Goal: Information Seeking & Learning: Learn about a topic

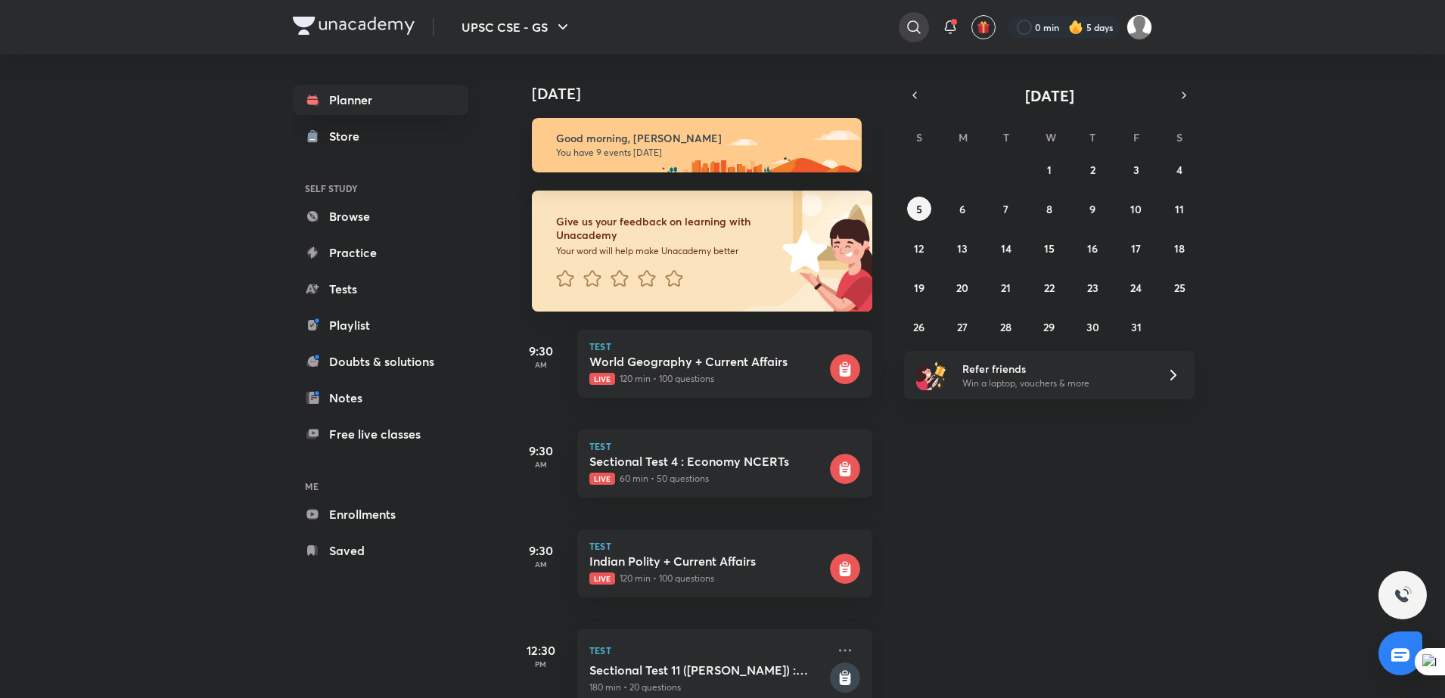
click at [912, 21] on icon at bounding box center [913, 26] width 13 height 13
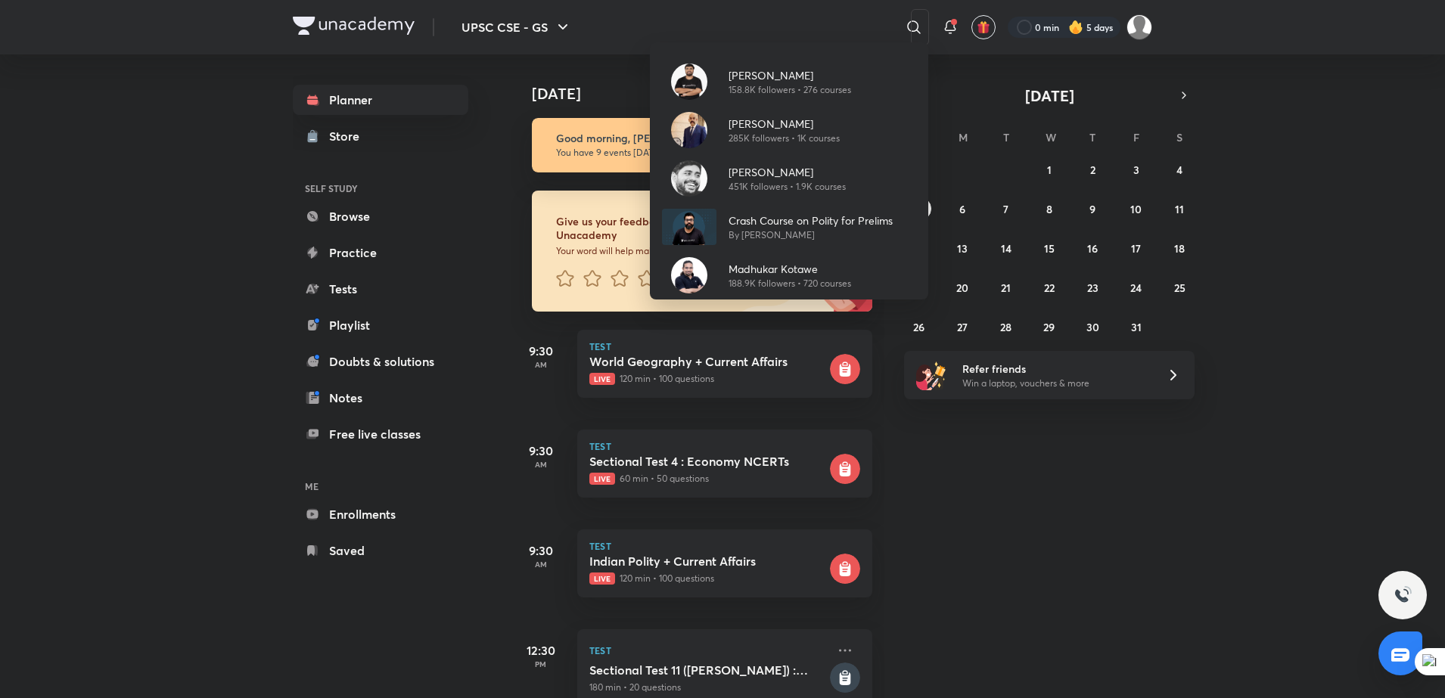
click at [334, 284] on div "[PERSON_NAME] 158.8K followers • 276 courses [PERSON_NAME] 285K followers • 1K …" at bounding box center [722, 349] width 1445 height 698
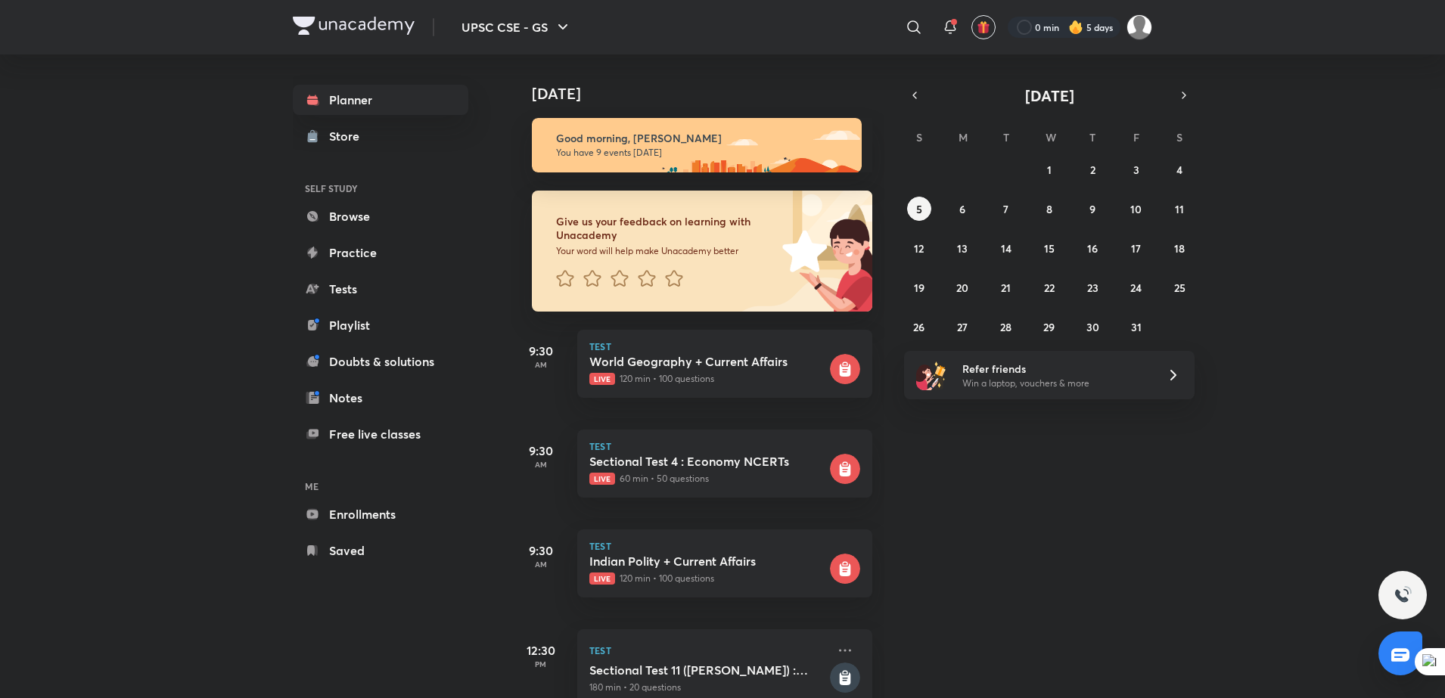
click at [334, 284] on link "Tests" at bounding box center [381, 289] width 176 height 30
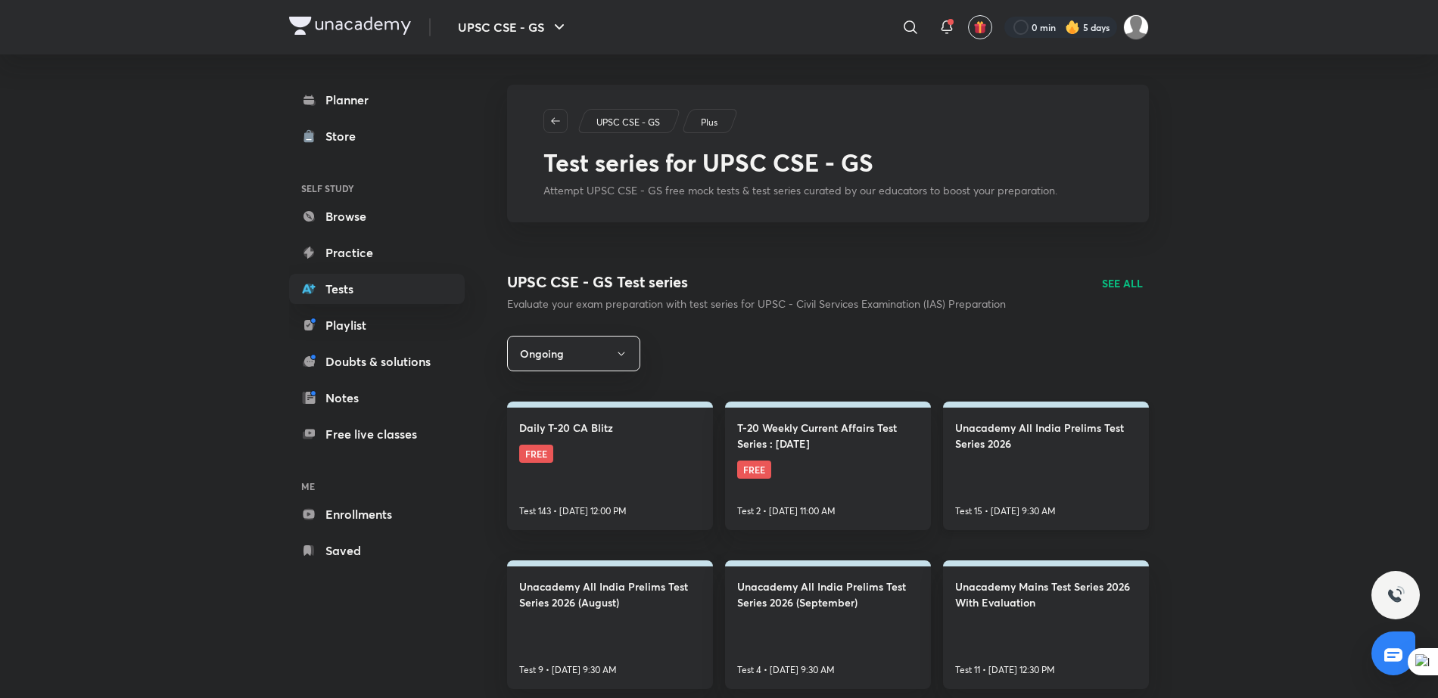
click at [1000, 454] on link "Unacademy All India Prelims Test Series 2026 Test 15 • [DATE] 9:30 AM" at bounding box center [1046, 466] width 206 height 129
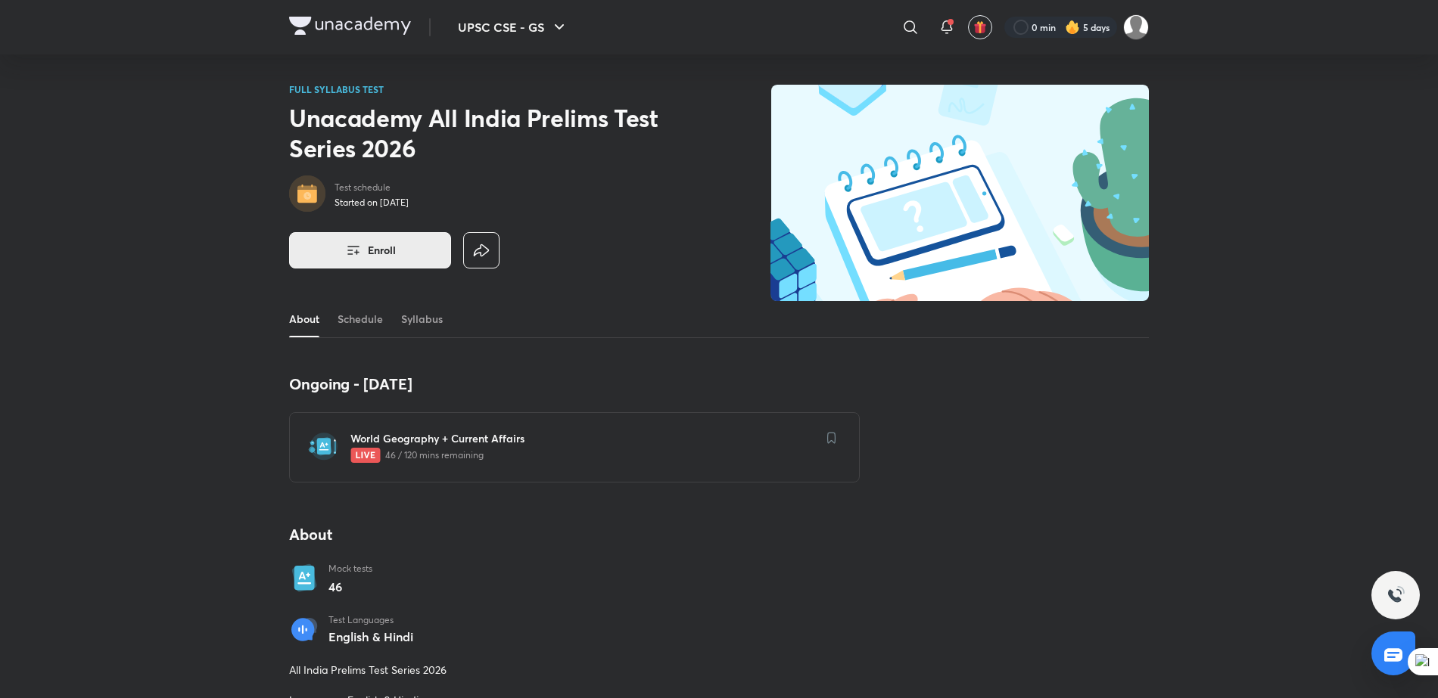
click at [363, 257] on button "Enroll" at bounding box center [370, 250] width 162 height 36
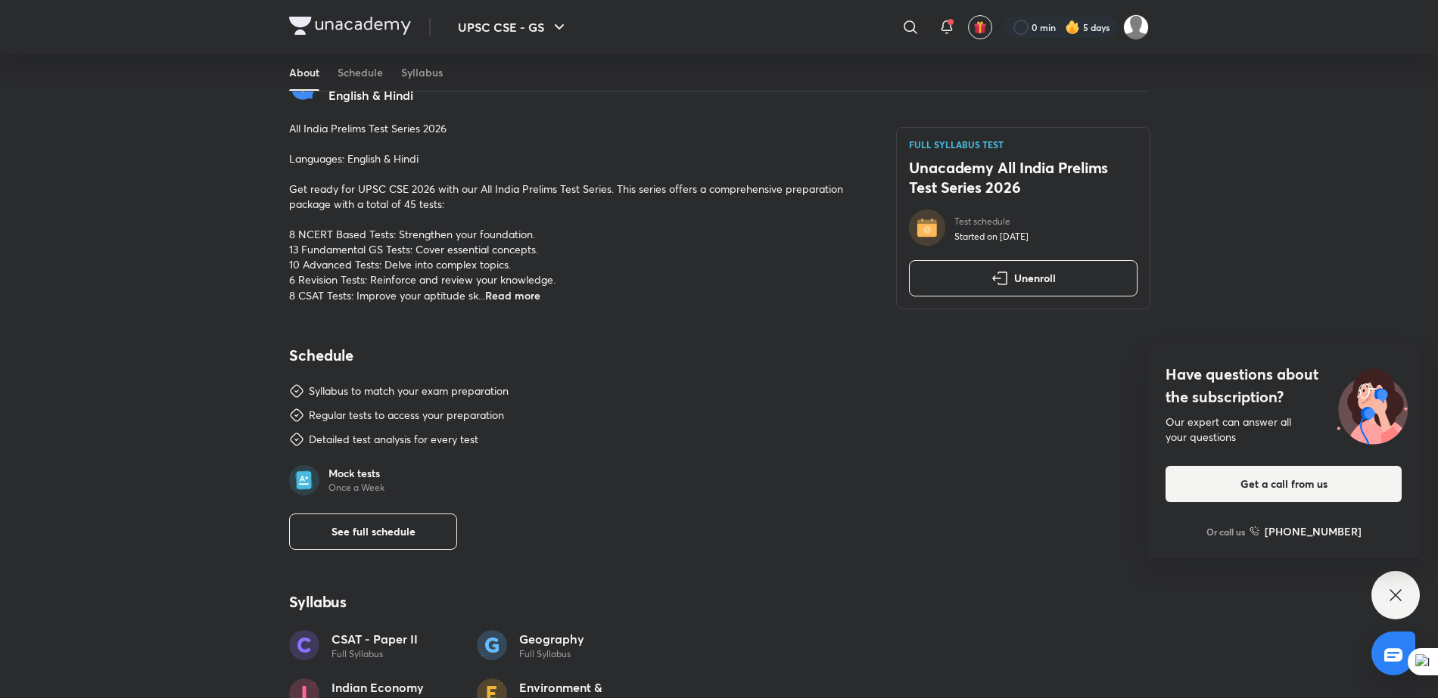
scroll to position [559, 0]
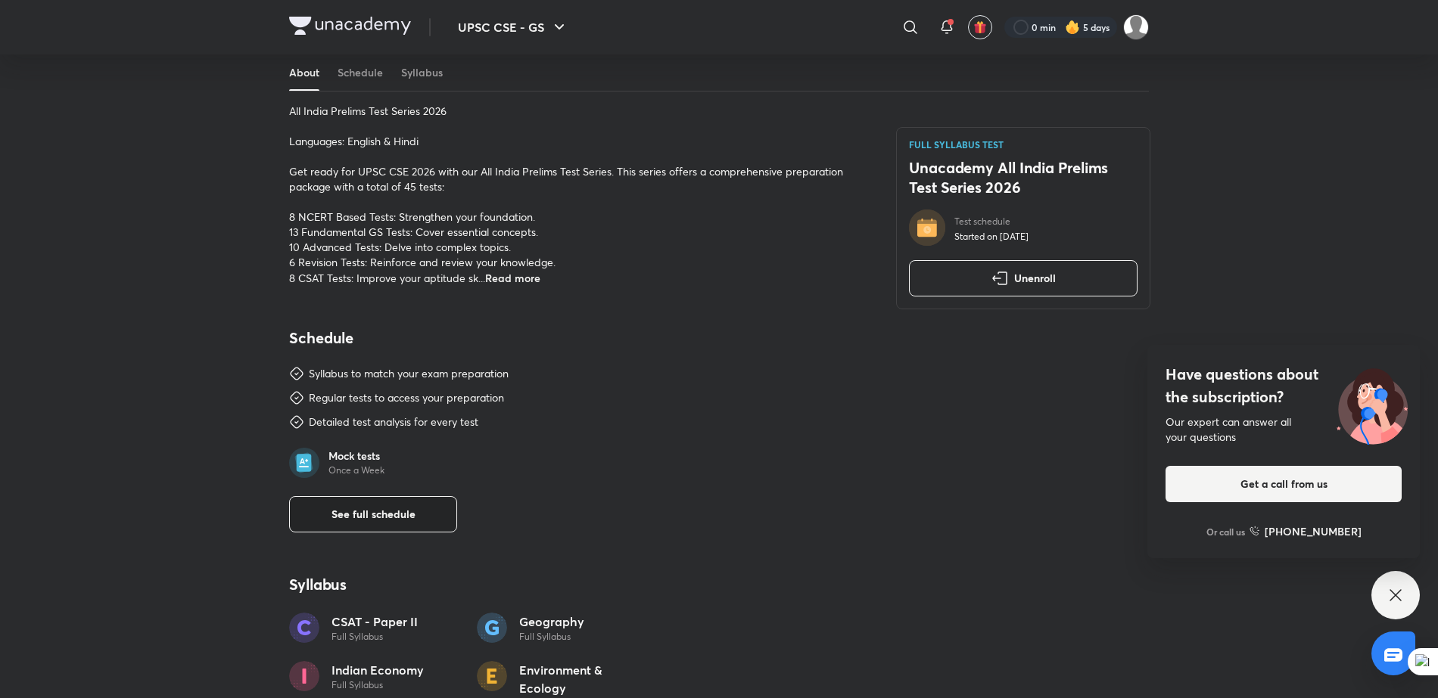
click at [403, 521] on span "See full schedule" at bounding box center [373, 514] width 84 height 15
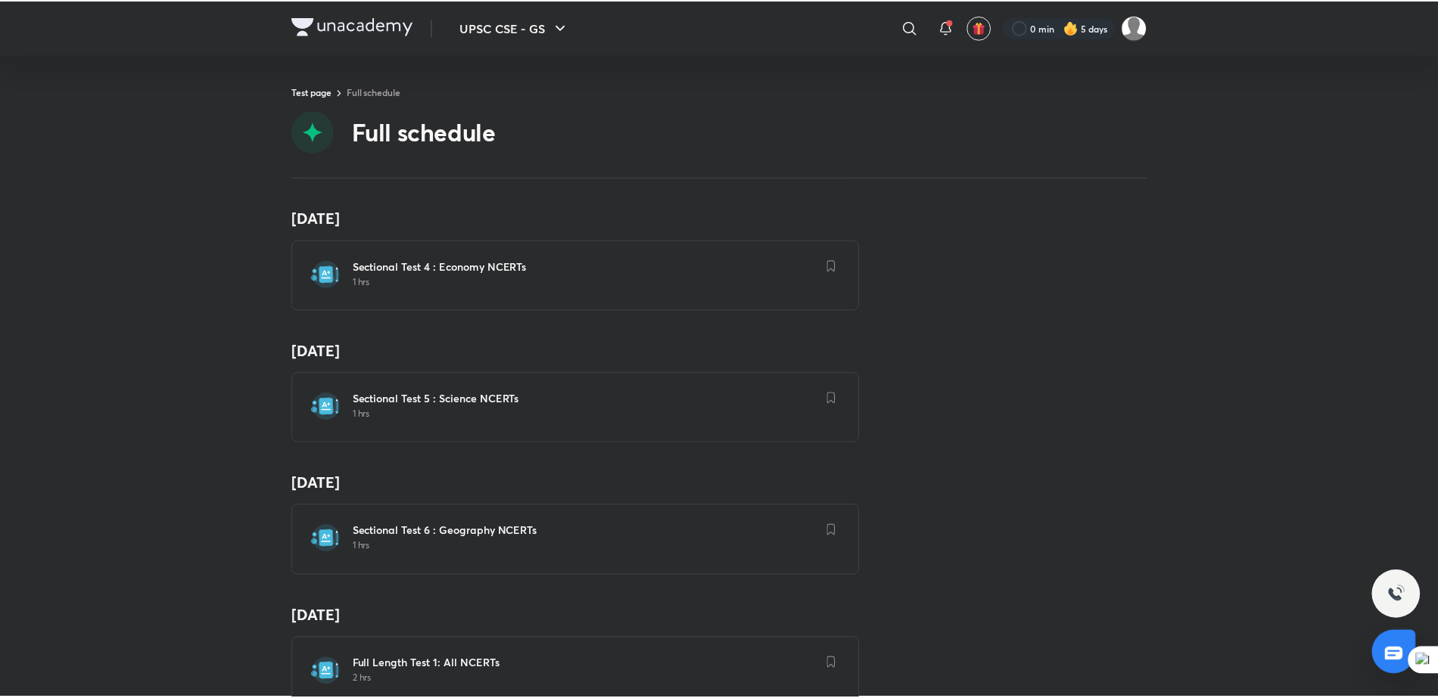
scroll to position [526, 0]
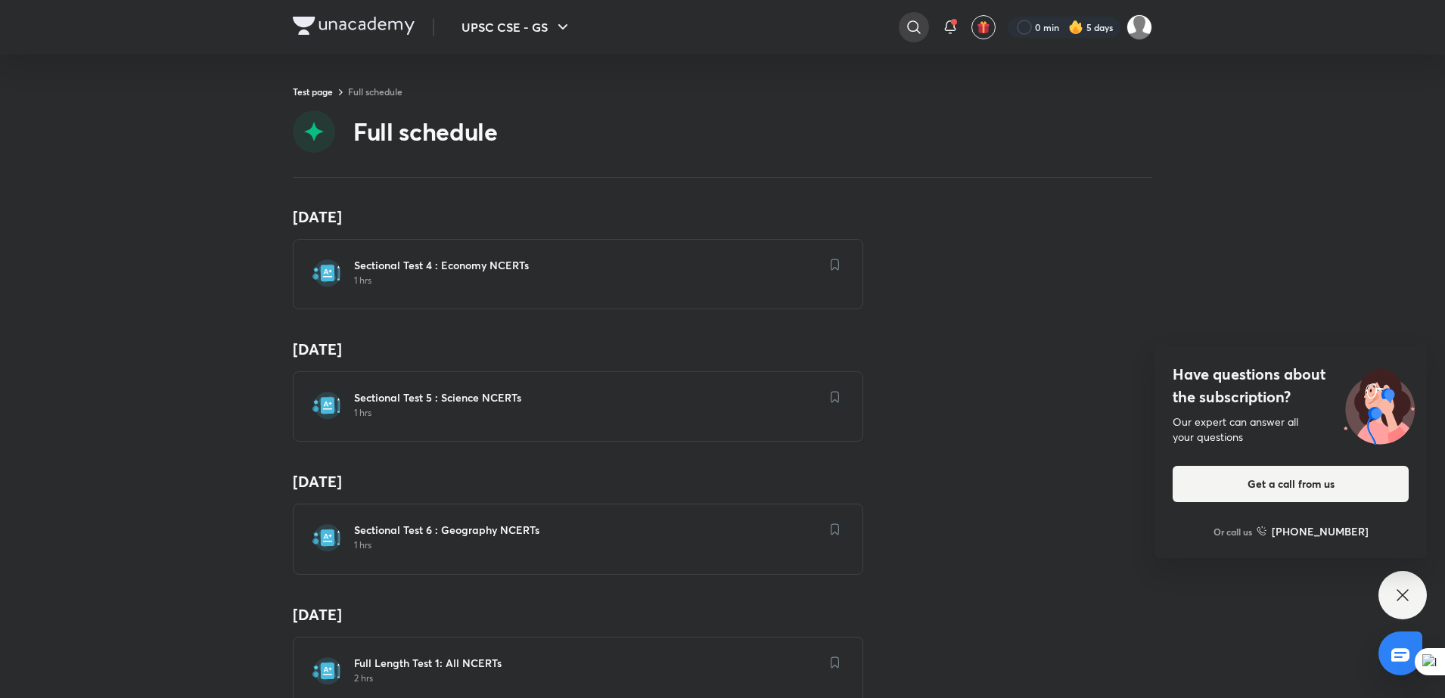
click at [919, 23] on icon at bounding box center [914, 27] width 18 height 18
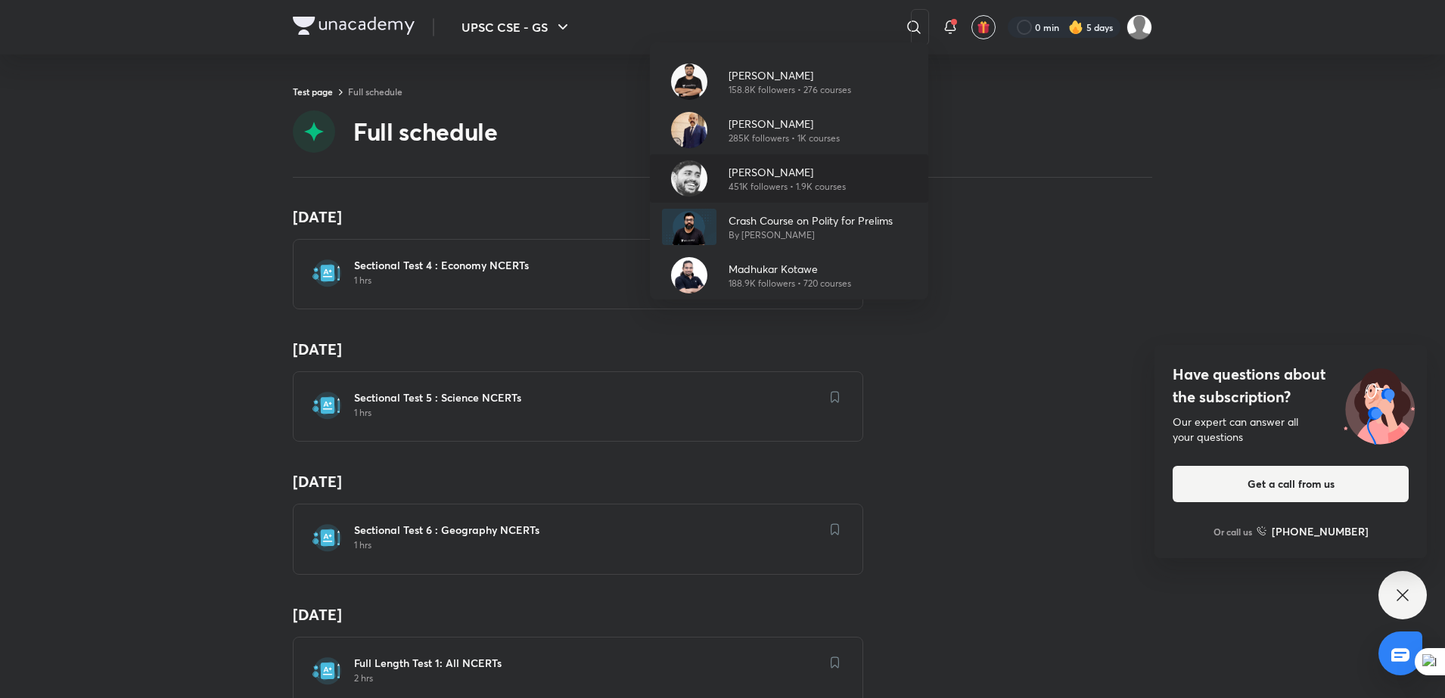
click at [778, 199] on div "[PERSON_NAME] 451K followers • 1.9K courses" at bounding box center [789, 178] width 278 height 48
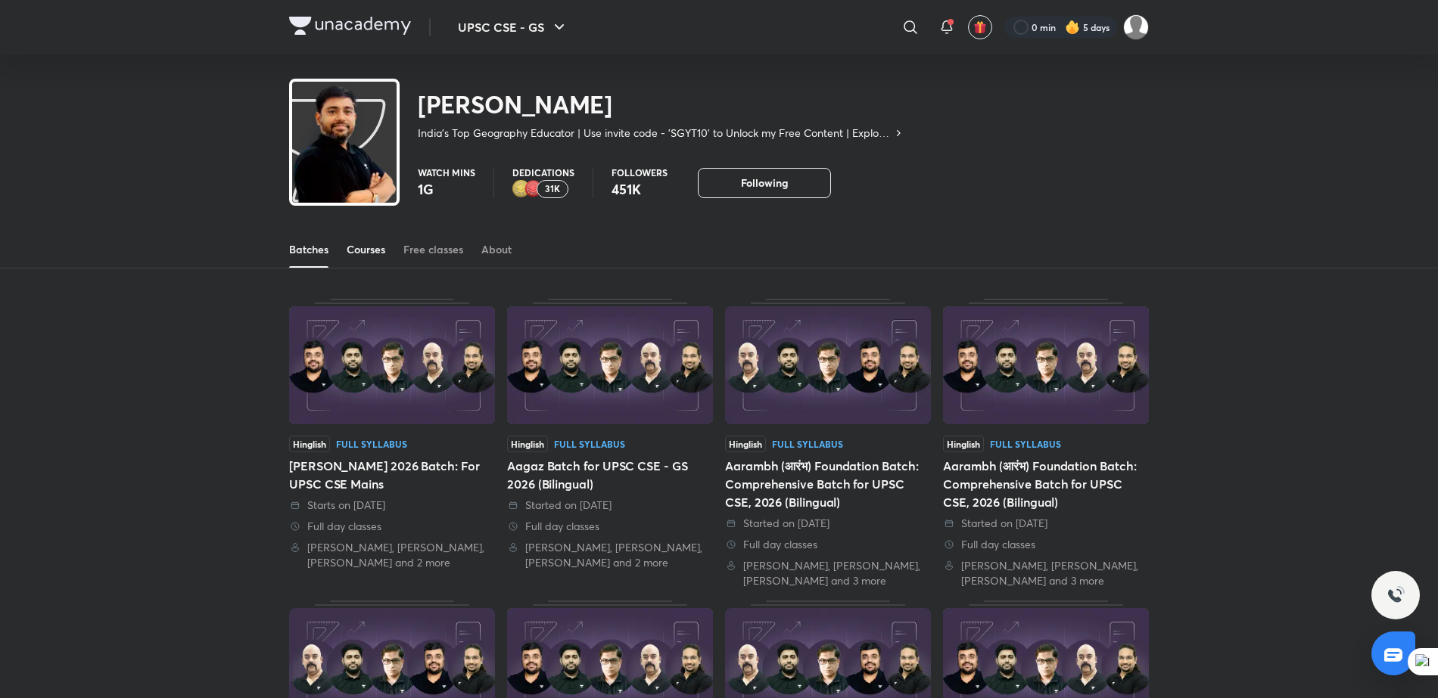
click at [383, 247] on div "Courses" at bounding box center [366, 249] width 39 height 15
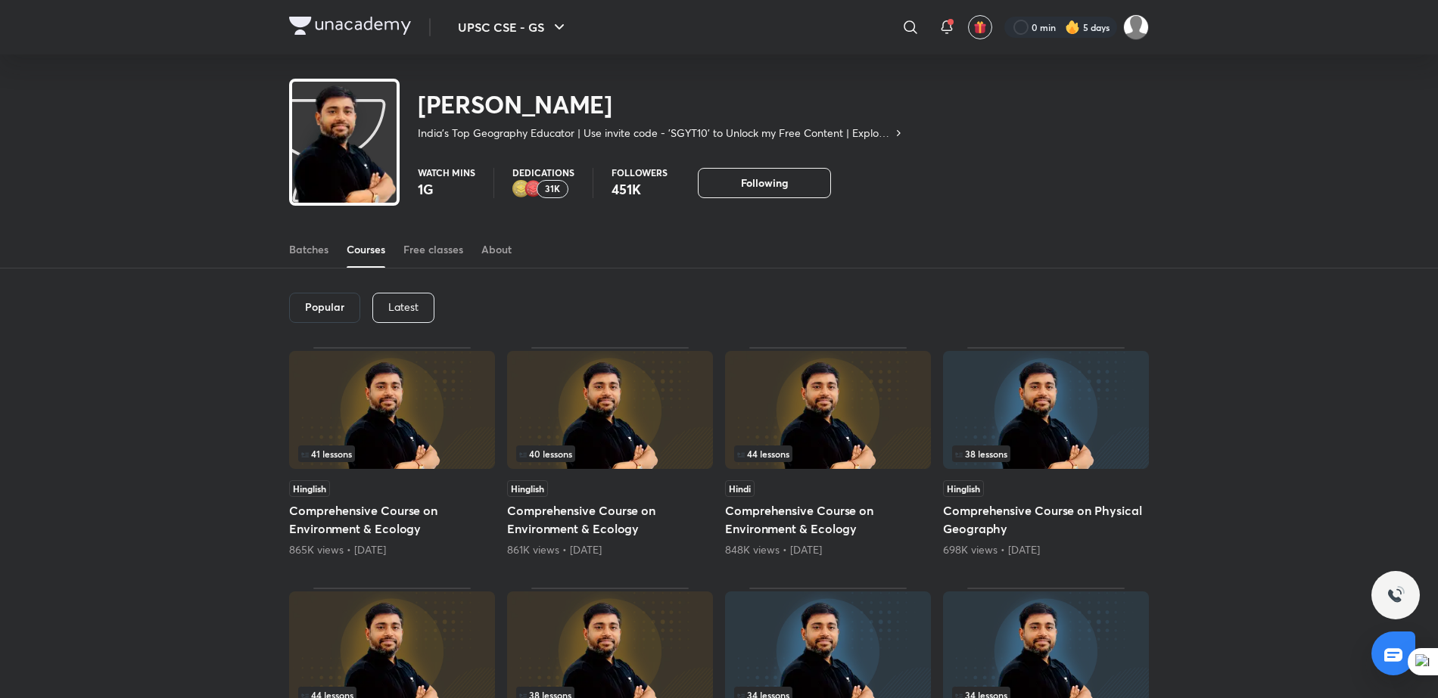
click at [404, 310] on p "Latest" at bounding box center [403, 307] width 30 height 12
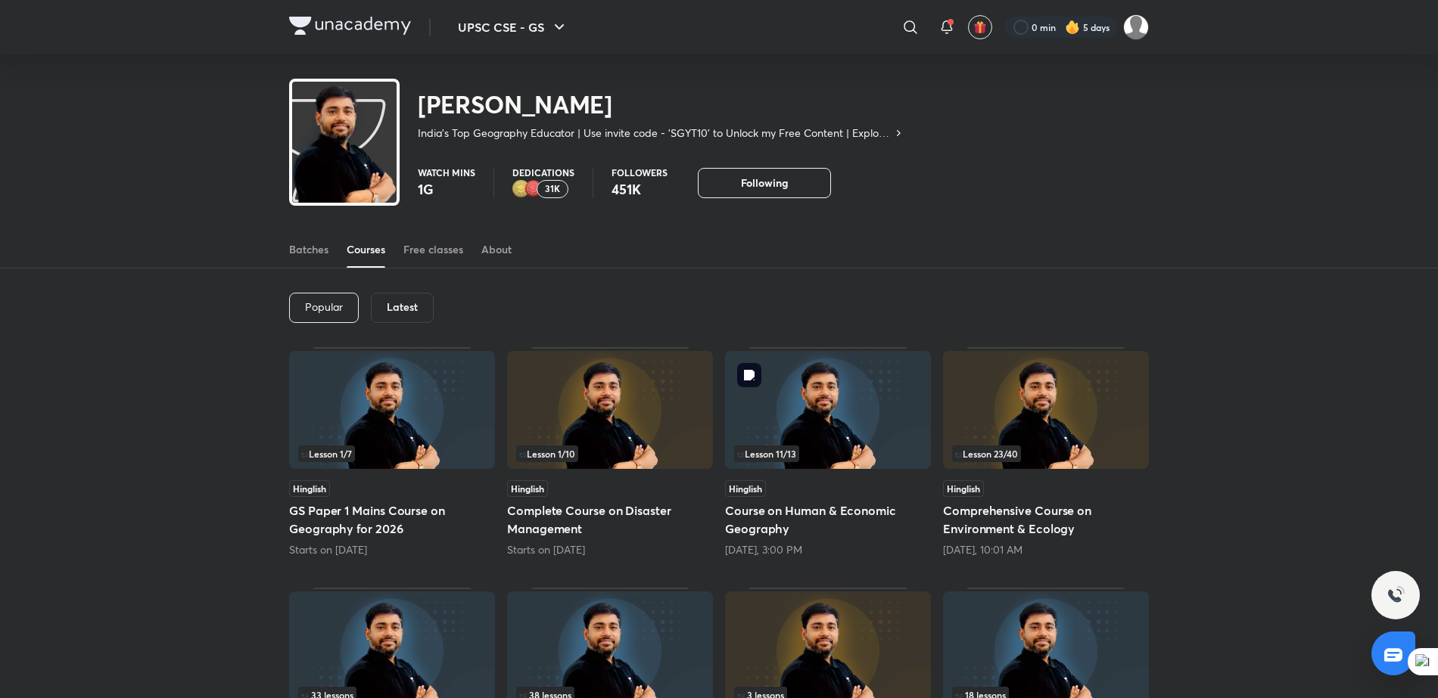
click at [785, 392] on img at bounding box center [828, 410] width 206 height 118
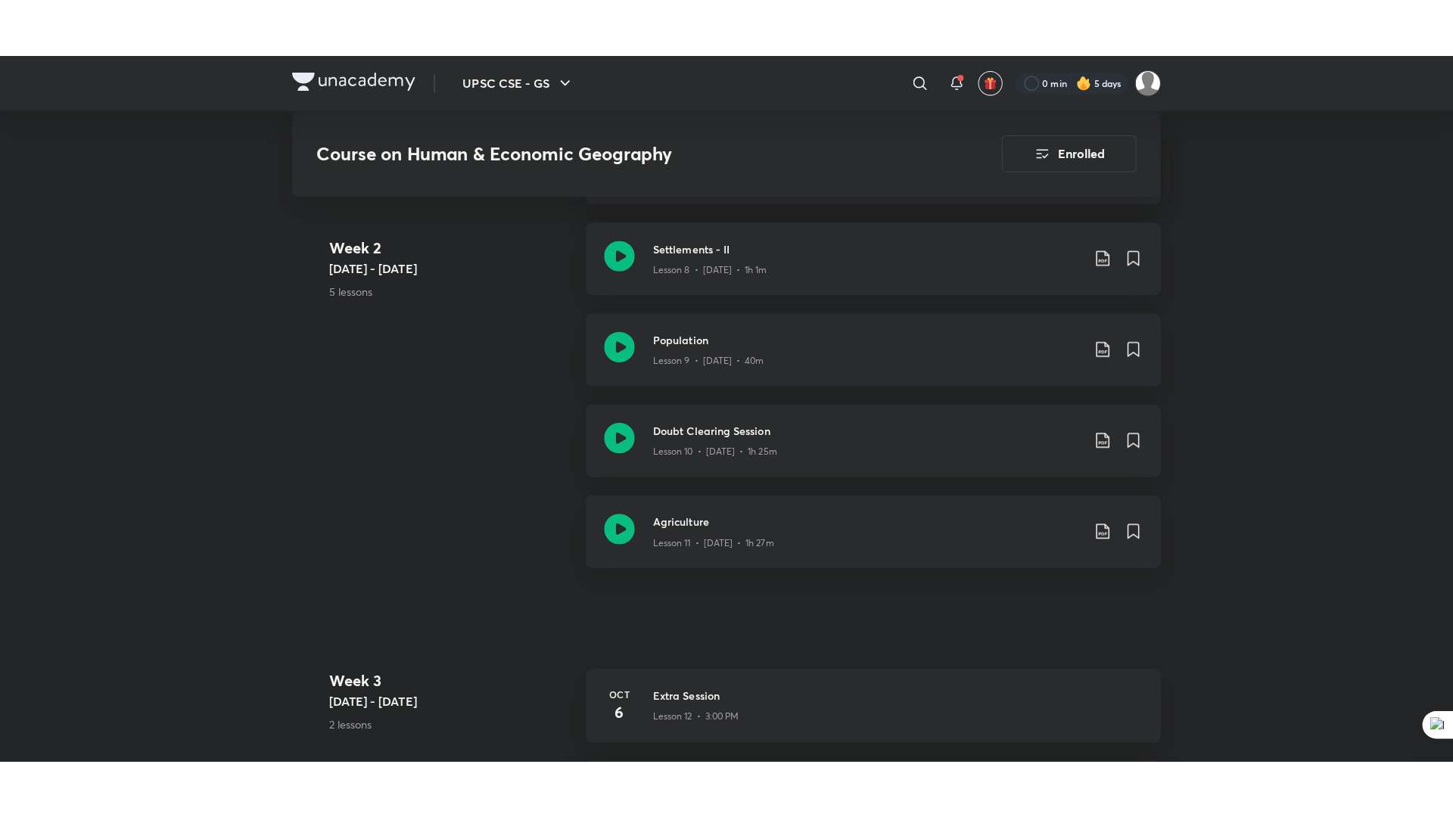
scroll to position [1501, 0]
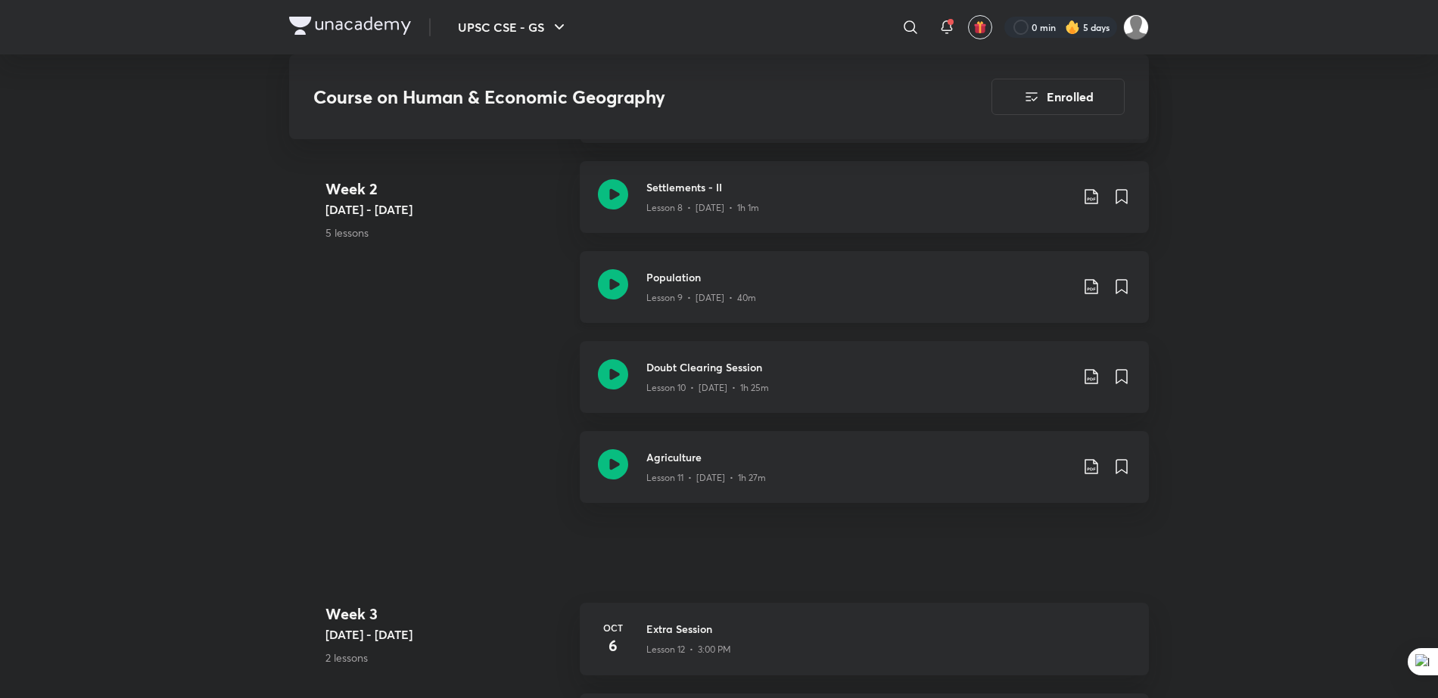
click at [776, 287] on div "Population Lesson 9 • [DATE] • 40m" at bounding box center [864, 287] width 569 height 72
click at [797, 375] on div "Lesson 10 • [DATE] • 1h 25m" at bounding box center [858, 385] width 424 height 20
